Goal: Find specific page/section: Find specific page/section

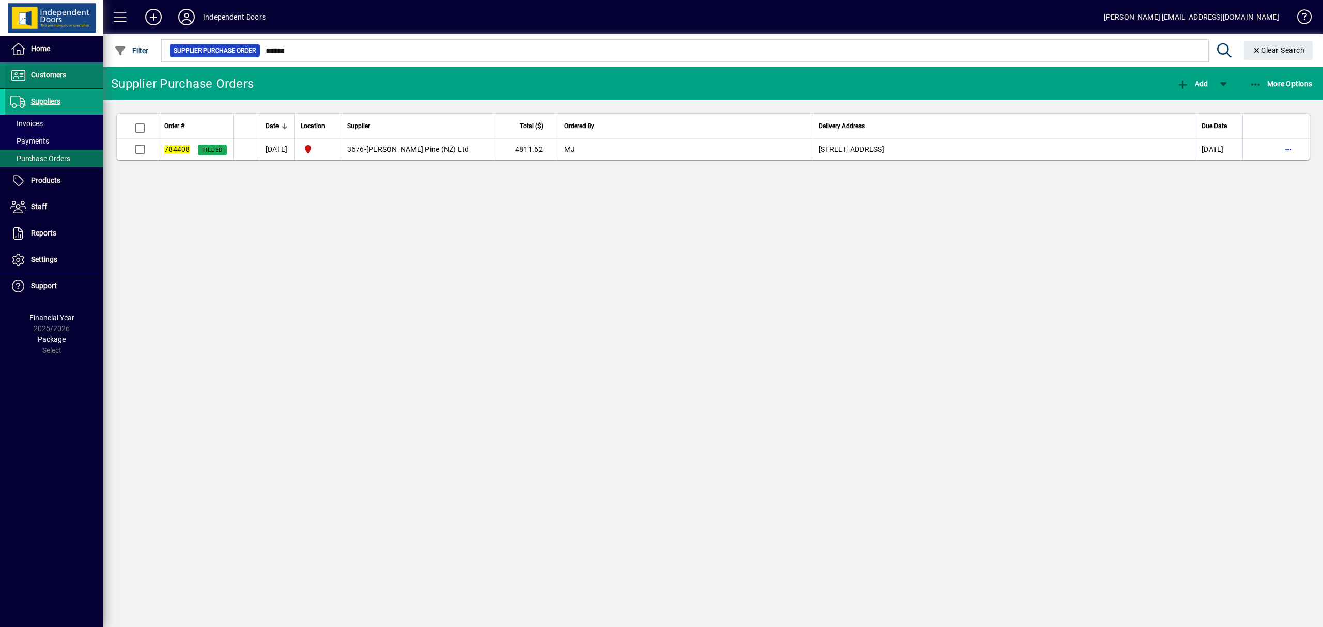
click at [49, 75] on span "Customers" at bounding box center [48, 75] width 35 height 8
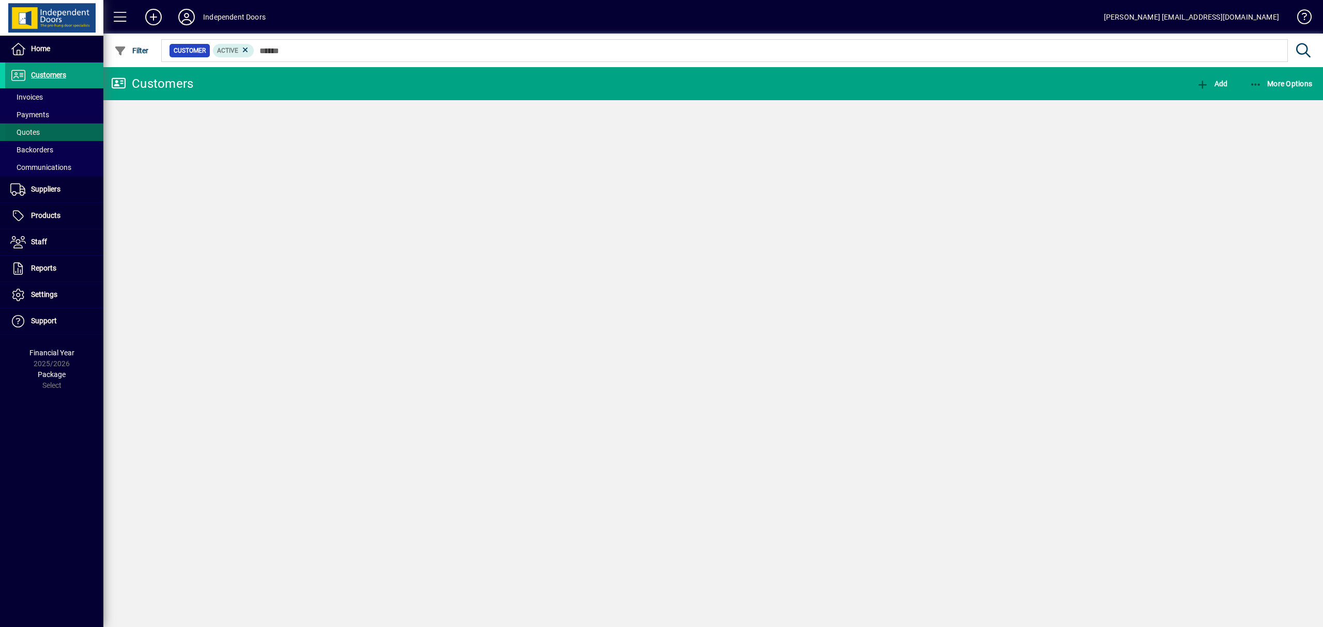
click at [30, 129] on span "Quotes" at bounding box center [24, 132] width 29 height 8
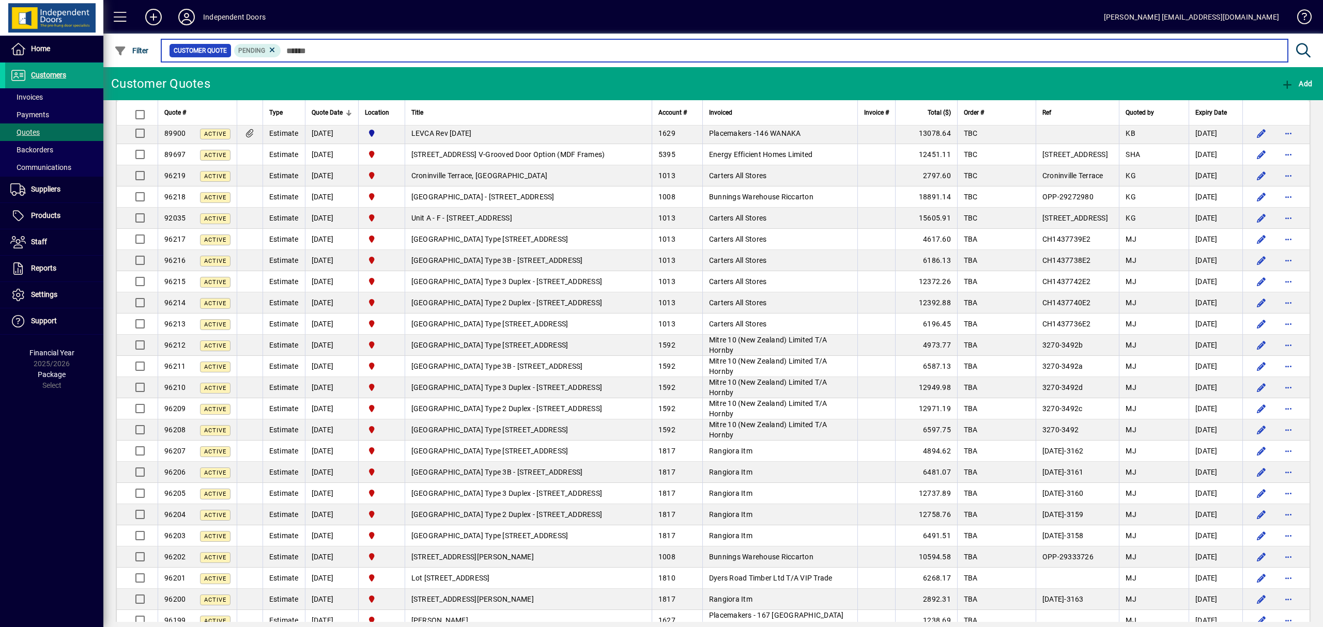
scroll to position [137, 0]
